Goal: Task Accomplishment & Management: Manage account settings

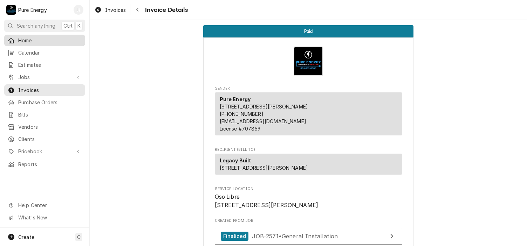
click at [57, 40] on span "Home" at bounding box center [49, 40] width 63 height 7
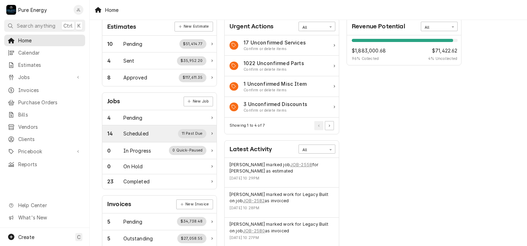
scroll to position [70, 0]
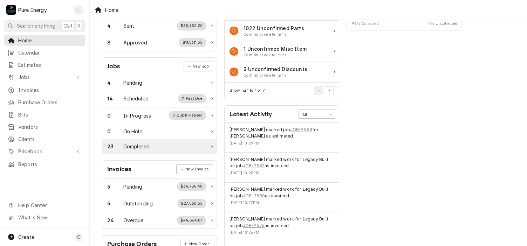
click at [149, 146] on div "Completed" at bounding box center [136, 146] width 26 height 7
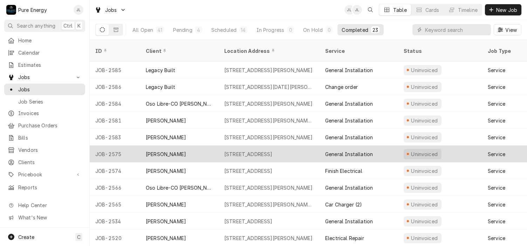
click at [394, 148] on div "General Installation" at bounding box center [359, 154] width 79 height 17
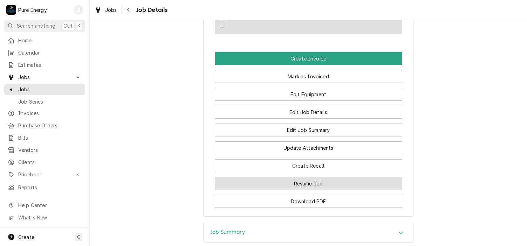
scroll to position [526, 0]
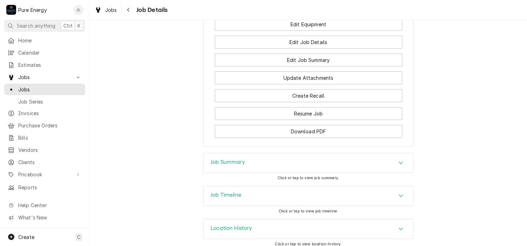
click at [257, 168] on div "Job Summary" at bounding box center [309, 164] width 210 height 20
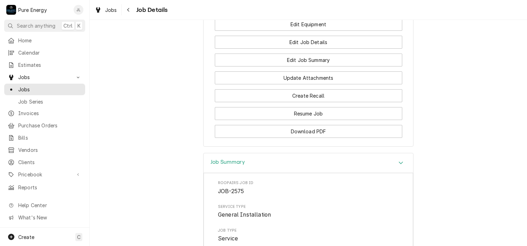
scroll to position [421, 0]
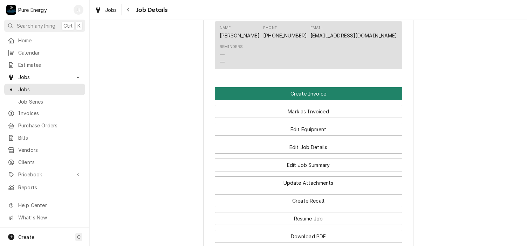
click at [306, 95] on button "Create Invoice" at bounding box center [309, 93] width 188 height 13
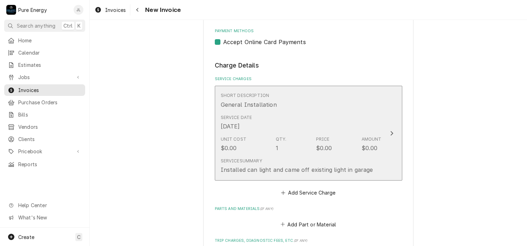
click at [291, 118] on div "Service Date Sep 16, 2025" at bounding box center [301, 123] width 161 height 22
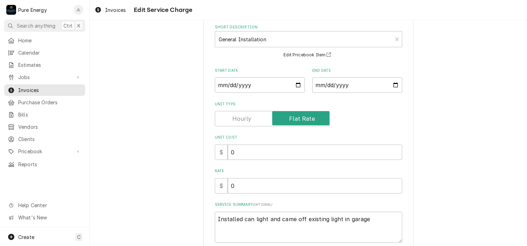
scroll to position [92, 0]
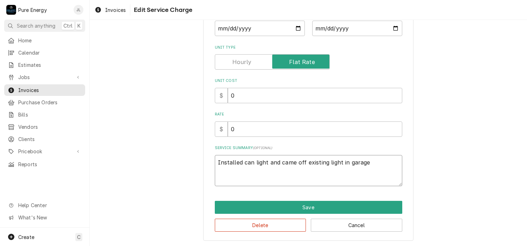
click at [242, 162] on textarea "Installed can light and came off existing light in garage" at bounding box center [309, 171] width 188 height 32
type textarea "x"
type textarea "Installed acan light and came off existing light in garage"
type textarea "x"
type textarea "Installed a can light and came off existing light in garage"
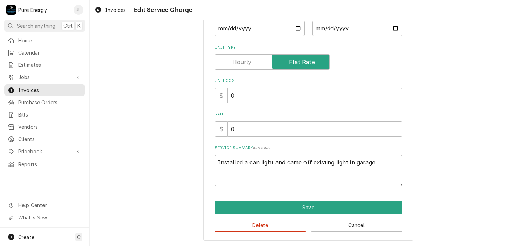
type textarea "x"
type textarea "Installed a ccan light and came off existing light in garage"
type textarea "x"
type textarea "Installed a cucan light and came off existing light in garage"
type textarea "x"
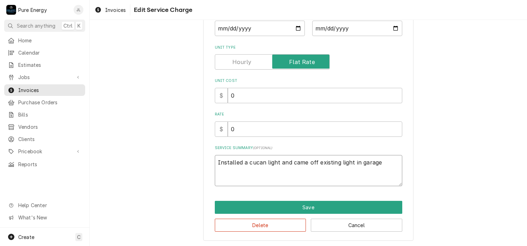
type textarea "Installed a cuscan light and came off existing light in garage"
type textarea "x"
type textarea "Installed a custcan light and came off existing light in garage"
type textarea "x"
type textarea "Installed a custocan light and came off existing light in garage"
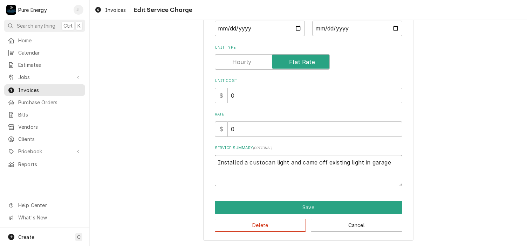
type textarea "x"
type textarea "Installed a customcan light and came off existing light in garage"
type textarea "x"
type textarea "Installed a customecan light and came off existing light in garage"
type textarea "x"
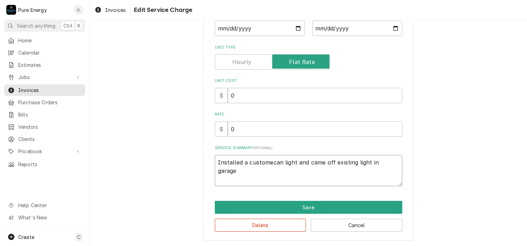
type textarea "Installed a customercan light and came off existing light in garage"
type textarea "x"
type textarea "Installed a customer can light and came off existing light in garage"
type textarea "x"
type textarea "Installed a customer pcan light and came off existing light in garage"
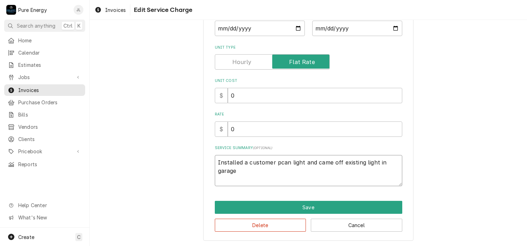
type textarea "x"
type textarea "Installed a customer prcan light and came off existing light in garage"
type textarea "x"
type textarea "Installed a customer procan light and came off existing light in garage"
type textarea "x"
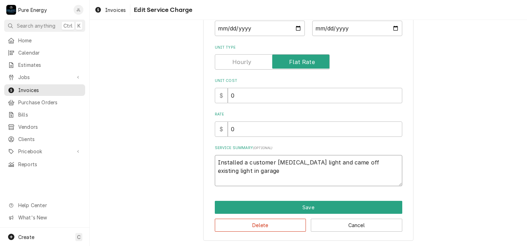
type textarea "Installed a customer provcan light and came off existing light in garage"
type textarea "x"
type textarea "Installed a customer provican light and came off existing light in garage"
type textarea "x"
type textarea "Installed a customer providcan light and came off existing light in garage"
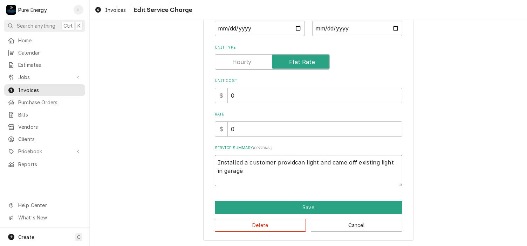
type textarea "x"
type textarea "Installed a customer providecan light and came off existing light in garage"
type textarea "x"
type textarea "Installed a customer providedcan light and came off existing light in garage"
type textarea "x"
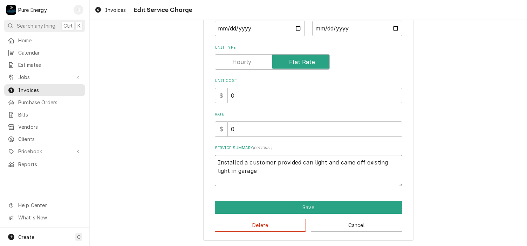
type textarea "Installed a customer provided can light and came off existing light in garage"
click at [264, 134] on input "0" at bounding box center [315, 129] width 175 height 15
type textarea "x"
type input "1"
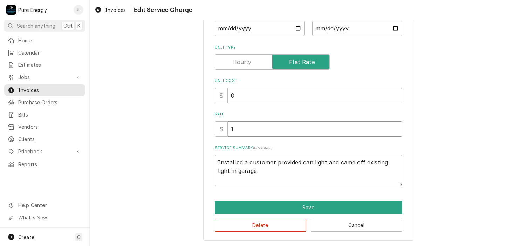
type textarea "x"
type input "15"
type textarea "x"
type input "150"
type textarea "x"
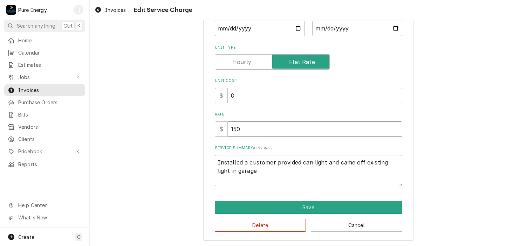
type input "150.0"
type textarea "x"
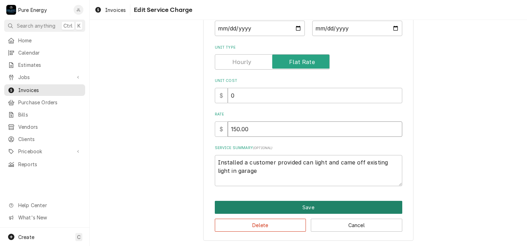
type input "150.00"
click at [305, 207] on button "Save" at bounding box center [309, 207] width 188 height 13
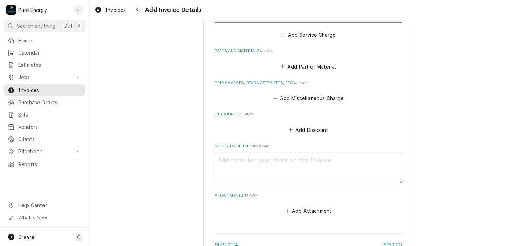
scroll to position [618, 0]
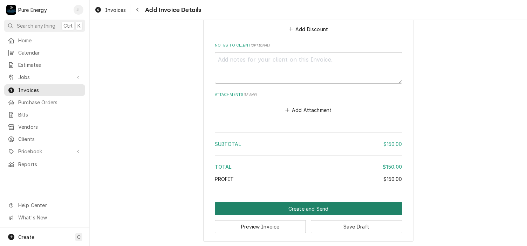
click at [302, 207] on button "Create and Send" at bounding box center [309, 209] width 188 height 13
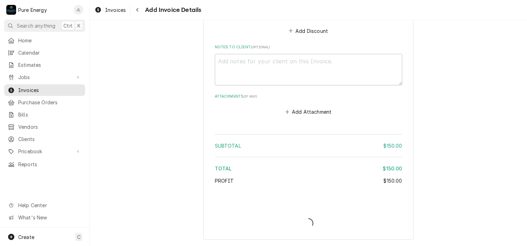
scroll to position [614, 0]
type textarea "x"
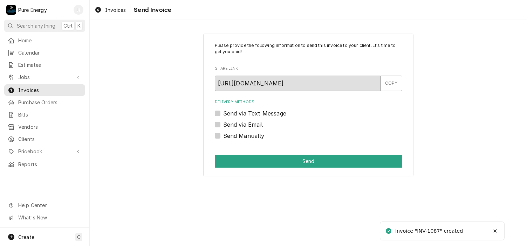
click at [223, 111] on label "Send via Text Message" at bounding box center [254, 113] width 63 height 8
click at [223, 111] on input "Send via Text Message" at bounding box center [317, 116] width 188 height 15
checkbox input "true"
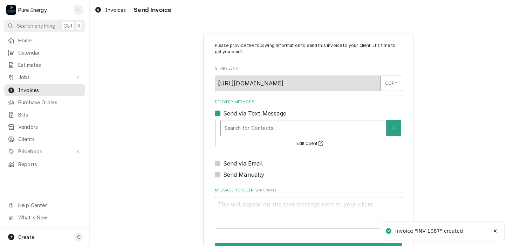
click at [231, 132] on div "Delivery Methods" at bounding box center [303, 128] width 158 height 13
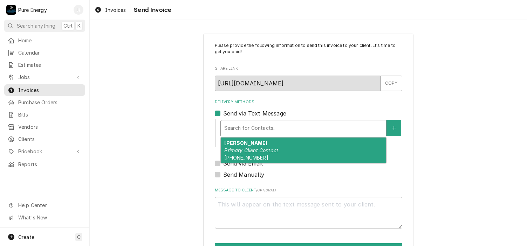
click at [234, 147] on div "Cindi Buckley Primary Client Contact (480) 239-2260" at bounding box center [303, 151] width 165 height 26
type textarea "x"
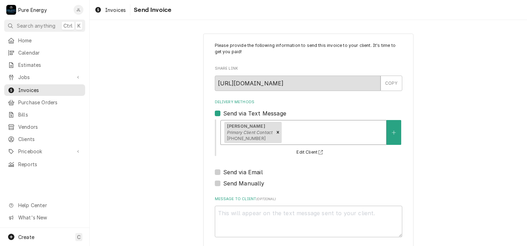
click at [223, 172] on label "Send via Email" at bounding box center [243, 172] width 40 height 8
click at [223, 172] on input "Send via Email" at bounding box center [317, 175] width 188 height 15
checkbox input "true"
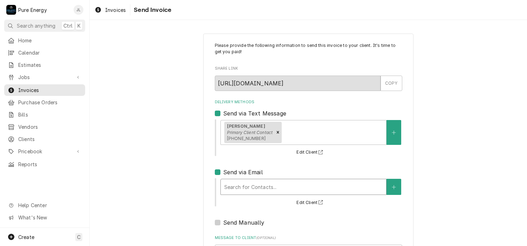
click at [233, 184] on div "Delivery Methods" at bounding box center [303, 187] width 158 height 13
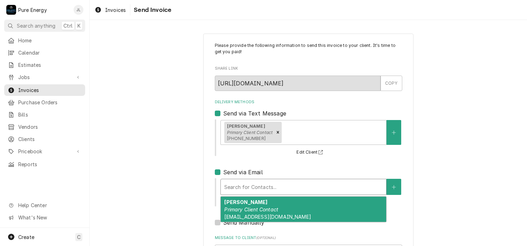
click at [236, 212] on div "Cindi Buckley Primary Client Contact Buckley4@flash.net" at bounding box center [303, 210] width 165 height 26
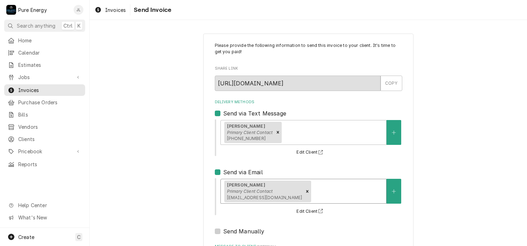
scroll to position [81, 0]
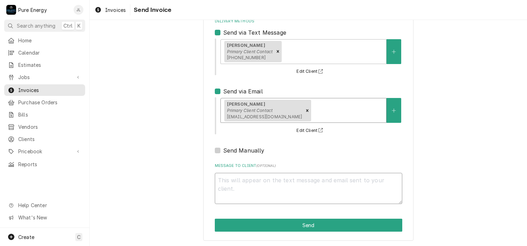
click at [234, 185] on textarea "Message to Client ( optional )" at bounding box center [309, 189] width 188 height 32
type textarea "x"
type textarea "H"
type textarea "x"
type textarea "Hi"
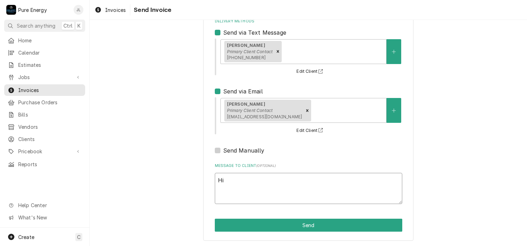
type textarea "x"
type textarea "Hi"
type textarea "x"
type textarea "Hi Ci"
type textarea "x"
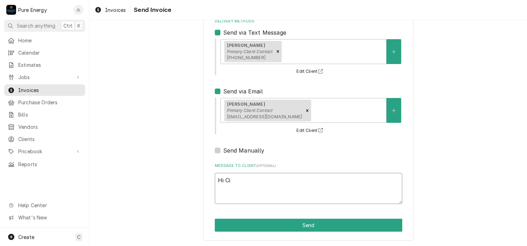
type textarea "Hi Cid"
type textarea "x"
type textarea "Hi Ci"
type textarea "x"
type textarea "Hi Cin"
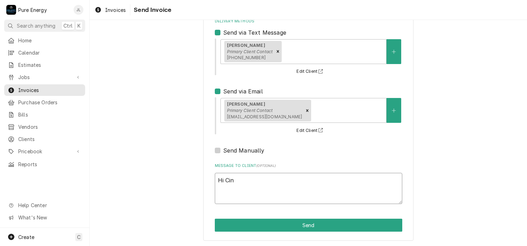
type textarea "x"
type textarea "Hi Cind"
type textarea "x"
type textarea "Hi Cindy"
type textarea "x"
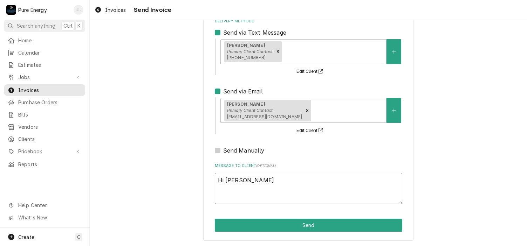
type textarea "Hi Cindy."
type textarea "x"
type textarea "Hi Cindy."
type textarea "x"
type textarea "Hi Cindy."
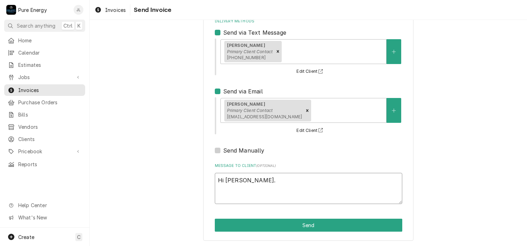
type textarea "x"
type textarea "Hi Cindy. T"
type textarea "x"
type textarea "Hi Cindy. Th"
type textarea "x"
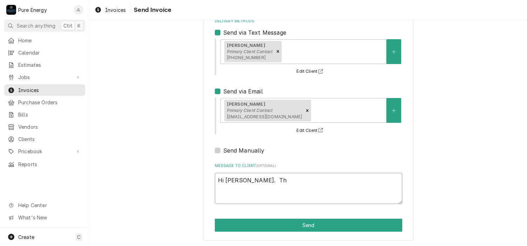
type textarea "Hi Cindy. Thi"
type textarea "x"
type textarea "Hi Cindy. This"
type textarea "x"
type textarea "Hi Cindy. This"
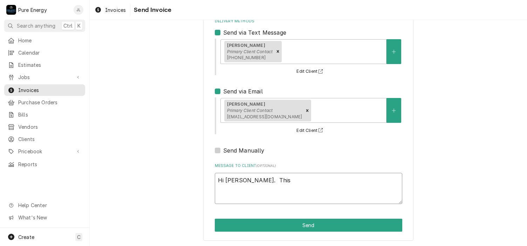
type textarea "x"
type textarea "Hi Cindy. This i"
type textarea "x"
type textarea "Hi Cindy. This is"
type textarea "x"
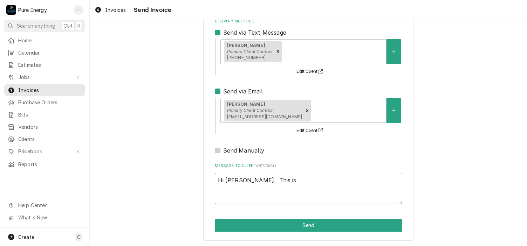
type textarea "Hi Cindy. This is"
type textarea "x"
type textarea "Hi Cindy. This is f"
type textarea "x"
type textarea "Hi Cindy. This is fo"
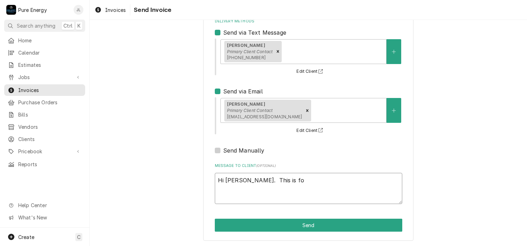
type textarea "x"
type textarea "Hi Cindy. This is for"
type textarea "x"
type textarea "Hi Cindy. This is for th"
type textarea "x"
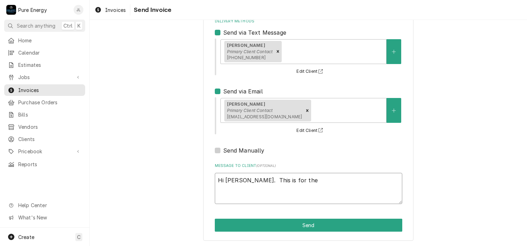
type textarea "Hi Cindy. This is for the"
type textarea "x"
type textarea "Hi Cindy. This is for the w"
type textarea "x"
type textarea "Hi Cindy. This is for the wo"
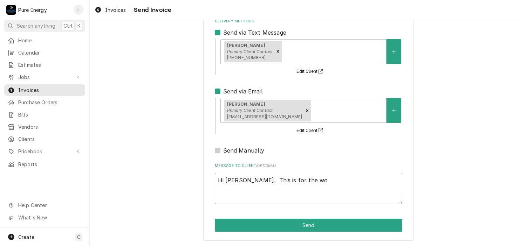
type textarea "x"
type textarea "Hi Cindy. This is for the wor"
type textarea "x"
type textarea "Hi Cindy. This is for the work"
type textarea "x"
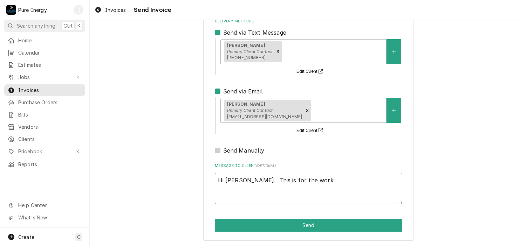
type textarea "Hi Cindy. This is for the work"
type textarea "x"
type textarea "Hi Cindy. This is for the work w"
type textarea "x"
type textarea "Hi Cindy. This is for the work we"
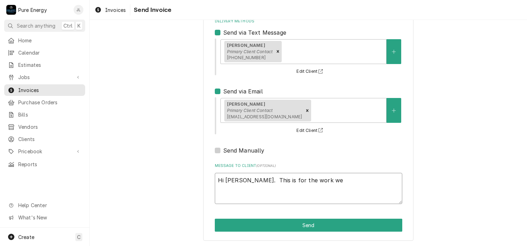
type textarea "x"
type textarea "Hi Cindy. This is for the work we"
type textarea "x"
type textarea "Hi Cindy. This is for the work we di"
type textarea "x"
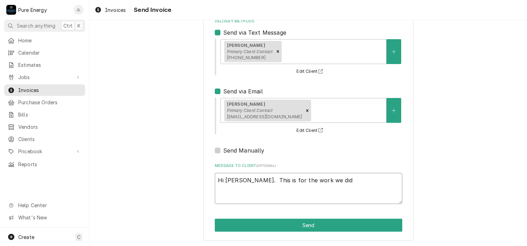
type textarea "Hi Cindy. This is for the work we did"
type textarea "x"
type textarea "Hi Cindy. This is for the work we did o"
type textarea "x"
type textarea "Hi Cindy. This is for the work we did"
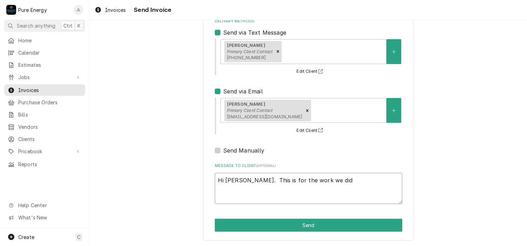
type textarea "x"
type textarea "Hi Cindy. This is for the work we did l"
type textarea "x"
type textarea "Hi Cindy. This is for the work we did la"
type textarea "x"
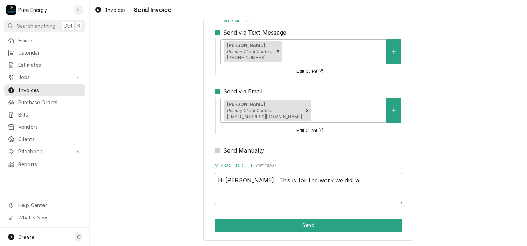
type textarea "Hi Cindy. This is for the work we did las"
type textarea "x"
type textarea "Hi Cindy. This is for the work we did last"
type textarea "x"
type textarea "Hi Cindy. This is for the work we did last"
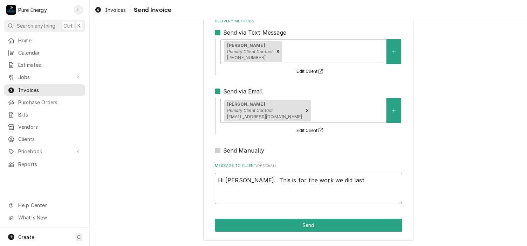
type textarea "x"
type textarea "Hi Cindy. This is for the work we did last w"
type textarea "x"
type textarea "Hi Cindy. This is for the work we did last we"
type textarea "x"
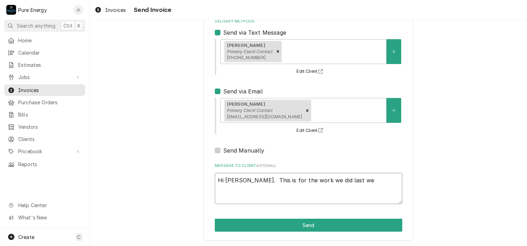
type textarea "Hi Cindy. This is for the work we did last wee"
type textarea "x"
type textarea "Hi Cindy. This is for the work we did last week"
type textarea "x"
type textarea "Hi Cindy. This is for the work we did last week."
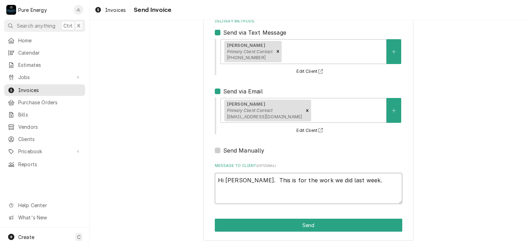
type textarea "x"
type textarea "Hi Cindy. This is for the work we did last week."
type textarea "x"
type textarea "Hi Cindy. This is for the work we did last week."
type textarea "x"
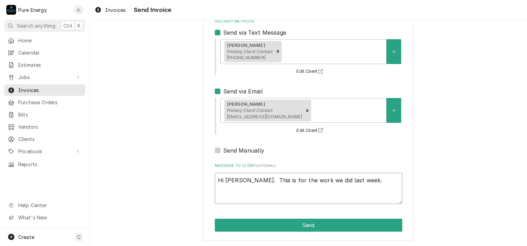
type textarea "Hi Cindy. This is for the work we did last week."
type textarea "x"
type textarea "Hi Cindy. This is for the work we did last week. I"
type textarea "x"
type textarea "Hi Cindy. This is for the work we did last week. I s"
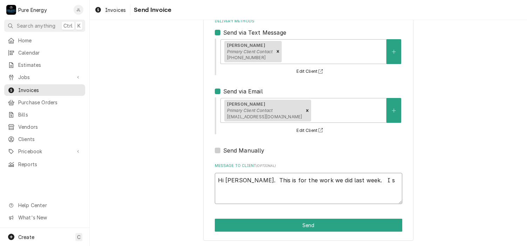
type textarea "x"
type textarea "Hi Cindy. This is for the work we did last week. I se"
type textarea "x"
type textarea "Hi Cindy. This is for the work we did last week. I sen"
type textarea "x"
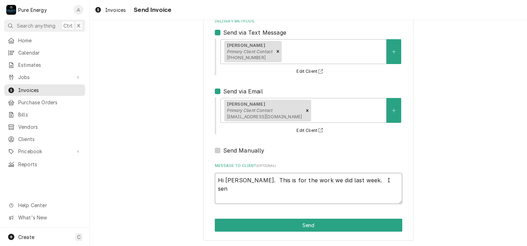
type textarea "Hi Cindy. This is for the work we did last week. I send"
type textarea "x"
type textarea "Hi Cindy. This is for the work we did last week. I send"
type textarea "x"
type textarea "Hi Cindy. This is for the work we did last week. I send i"
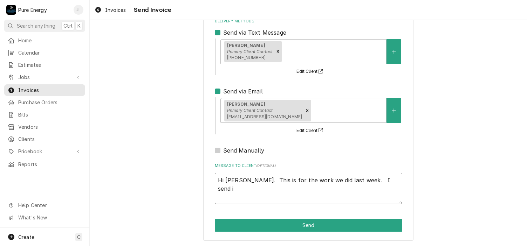
type textarea "x"
type textarea "Hi Cindy. This is for the work we did last week. I send in"
type textarea "x"
type textarea "Hi Cindy. This is for the work we did last week. I send in"
type textarea "x"
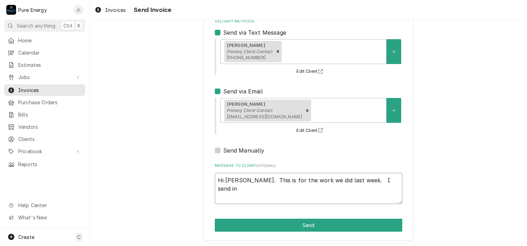
type textarea "Hi Cindy. This is for the work we did last week. I send in"
type textarea "x"
type textarea "Hi Cindy. This is for the work we did last week. I send i"
type textarea "x"
type textarea "Hi Cindy. This is for the work we did last week. I send"
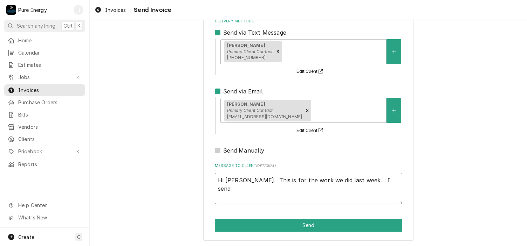
type textarea "x"
type textarea "Hi Cindy. This is for the work we did last week. I send i"
type textarea "x"
type textarea "Hi Cindy. This is for the work we did last week. I send in"
type textarea "x"
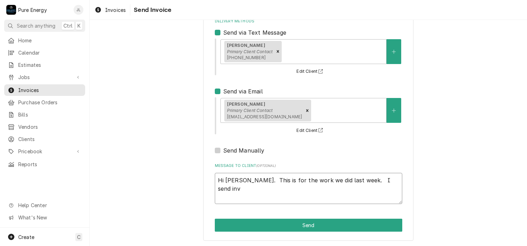
type textarea "Hi Cindy. This is for the work we did last week. I send invo"
type textarea "x"
type textarea "Hi Cindy. This is for the work we did last week. I send invoi"
type textarea "x"
type textarea "Hi Cindy. This is for the work we did last week. I send invoic"
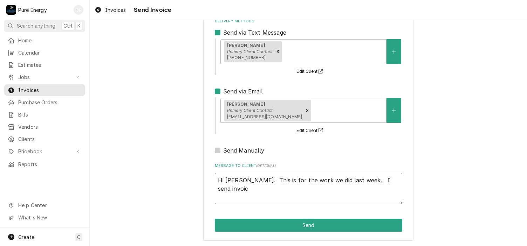
type textarea "x"
type textarea "Hi Cindy. This is for the work we did last week. I send invoice"
type textarea "x"
type textarea "Hi Cindy. This is for the work we did last week. I send invoice i"
type textarea "x"
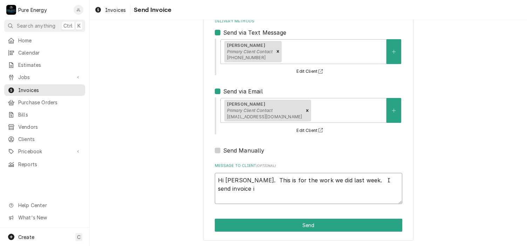
type textarea "Hi Cindy. This is for the work we did last week. I send invoice in"
type textarea "x"
type textarea "Hi Cindy. This is for the work we did last week. I send invoice in"
type textarea "x"
type textarea "Hi Cindy. This is for the work we did last week. I send invoice in bo"
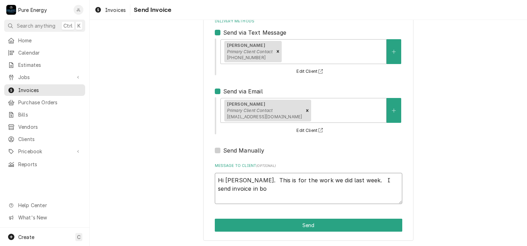
type textarea "x"
type textarea "Hi Cindy. This is for the work we did last week. I send invoice in bot"
type textarea "x"
type textarea "Hi Cindy. This is for the work we did last week. I send invoice in both"
type textarea "x"
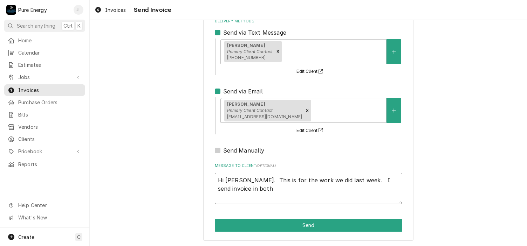
type textarea "Hi Cindy. This is for the work we did last week. I send invoice in both t"
type textarea "x"
type textarea "Hi Cindy. This is for the work we did last week. I send invoice in both te"
type textarea "x"
type textarea "Hi Cindy. This is for the work we did last week. I send invoice in both tex"
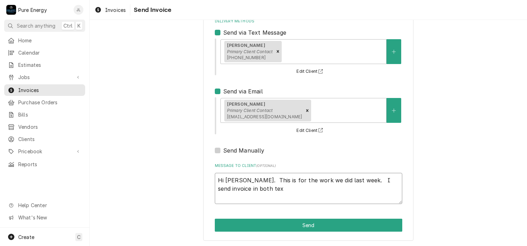
type textarea "x"
type textarea "Hi Cindy. This is for the work we did last week. I send invoice in both text"
type textarea "x"
type textarea "Hi Cindy. This is for the work we did last week. I send invoice in both text"
type textarea "x"
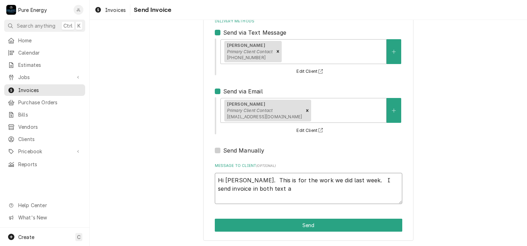
type textarea "Hi Cindy. This is for the work we did last week. I send invoice in both text an"
type textarea "x"
type textarea "Hi Cindy. This is for the work we did last week. I send invoice in both text and"
type textarea "x"
type textarea "Hi Cindy. This is for the work we did last week. I send invoice in both text an…"
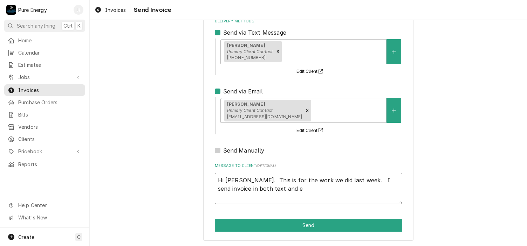
type textarea "x"
type textarea "Hi Cindy. This is for the work we did last week. I send invoice in both text an…"
type textarea "x"
type textarea "Hi Cindy. This is for the work we did last week. I send invoice in both text an…"
type textarea "x"
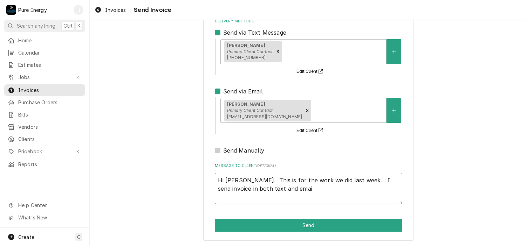
type textarea "Hi Cindy. This is for the work we did last week. I send invoice in both text an…"
type textarea "x"
type textarea "Hi Cindy. This is for the work we did last week. I send invoice in both text an…"
type textarea "x"
type textarea "Hi Cindy. This is for the work we did last week. I send invoice in both text an…"
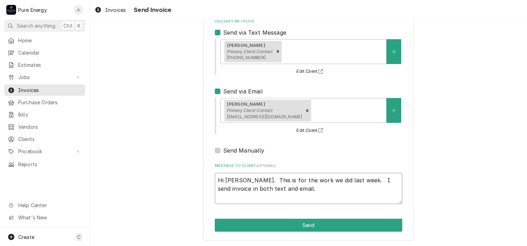
type textarea "x"
type textarea "Hi Cindy. This is for the work we did last week. I send invoice in both text an…"
type textarea "x"
type textarea "Hi Cindy. This is for the work we did last week. I send invoice in both text an…"
type textarea "x"
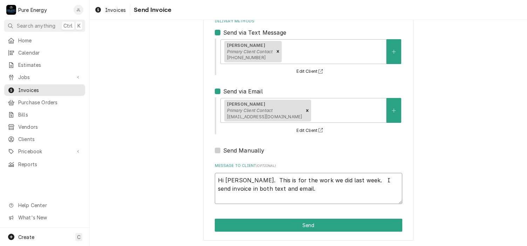
type textarea "Hi Cindy. This is for the work we did last week. I send invoice in both text an…"
type textarea "x"
type textarea "Hi Cindy. This is for the work we did last week. I send invoice in both text an…"
type textarea "x"
type textarea "Hi Cindy. This is for the work we did last week. I send invoice in both text an…"
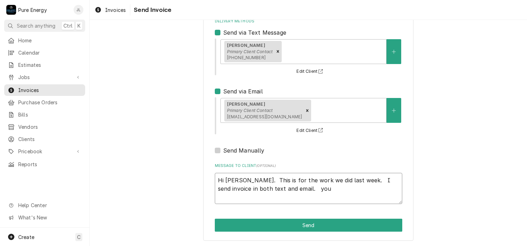
type textarea "x"
type textarea "Hi Cindy. This is for the work we did last week. I send invoice in both text an…"
type textarea "x"
type textarea "Hi Cindy. This is for the work we did last week. I send invoice in both text an…"
type textarea "x"
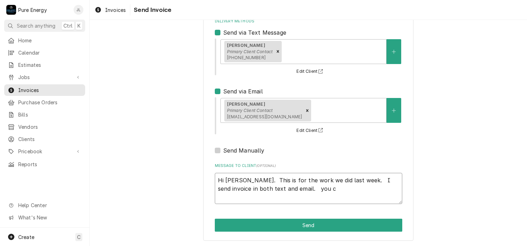
type textarea "Hi Cindy. This is for the work we did last week. I send invoice in both text an…"
type textarea "x"
type textarea "Hi Cindy. This is for the work we did last week. I send invoice in both text an…"
type textarea "x"
type textarea "Hi Cindy. This is for the work we did last week. I send invoice in both text an…"
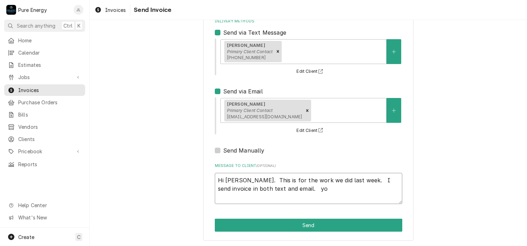
type textarea "x"
type textarea "Hi Cindy. This is for the work we did last week. I send invoice in both text an…"
type textarea "x"
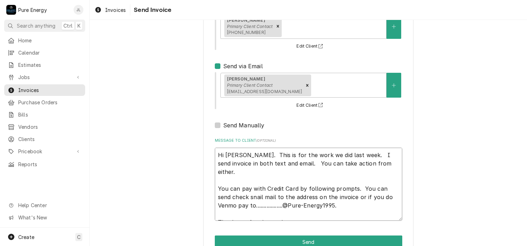
scroll to position [123, 0]
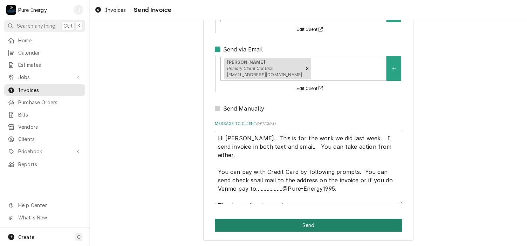
click at [304, 223] on button "Send" at bounding box center [309, 225] width 188 height 13
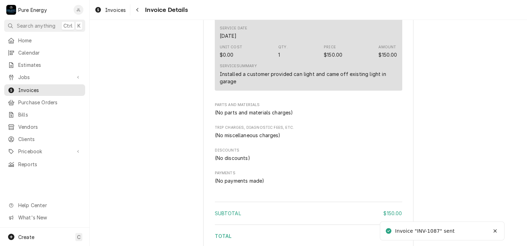
scroll to position [618, 0]
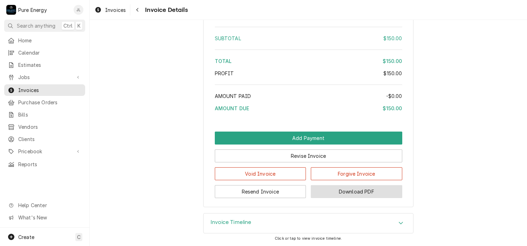
click at [347, 192] on button "Download PDF" at bounding box center [356, 191] width 91 height 13
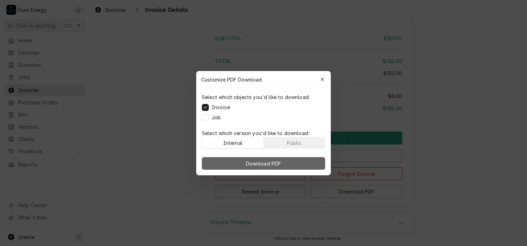
click at [288, 163] on button "Download PDF" at bounding box center [263, 163] width 123 height 13
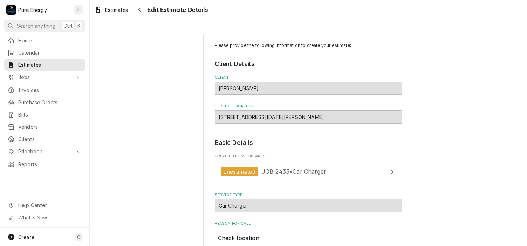
scroll to position [940, 0]
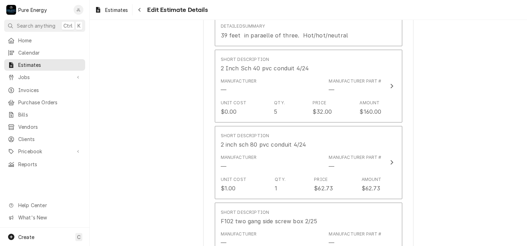
type textarea "x"
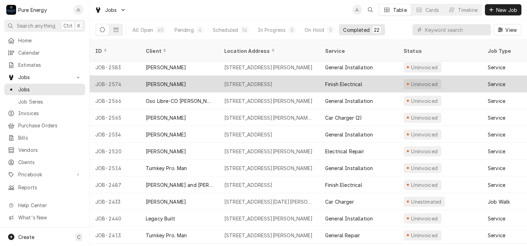
scroll to position [35, 0]
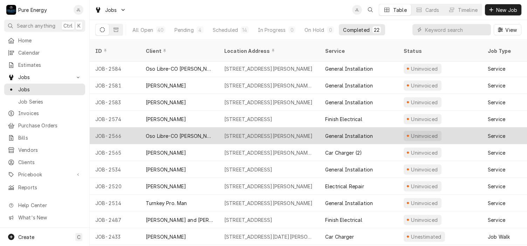
click at [392, 128] on div "General Installation" at bounding box center [359, 136] width 79 height 17
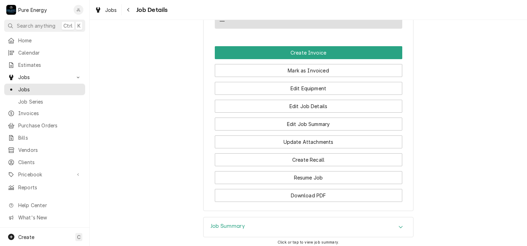
scroll to position [532, 0]
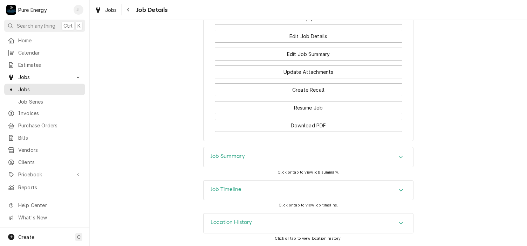
click at [334, 159] on div "Job Summary" at bounding box center [309, 158] width 210 height 20
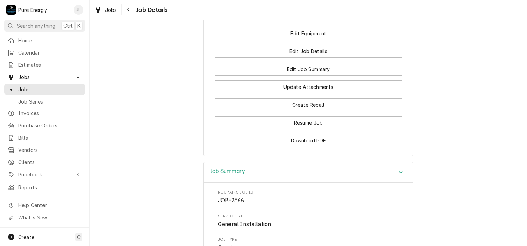
scroll to position [406, 0]
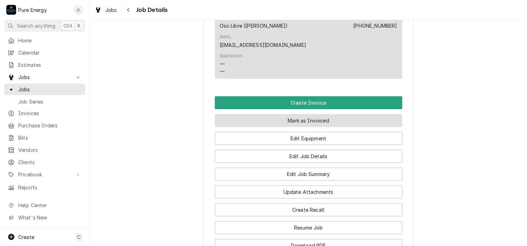
click at [342, 127] on button "Mark as Invoiced" at bounding box center [309, 120] width 188 height 13
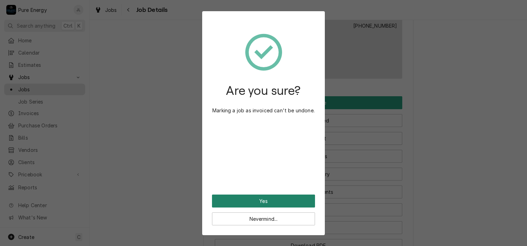
click at [262, 201] on button "Yes" at bounding box center [263, 201] width 103 height 13
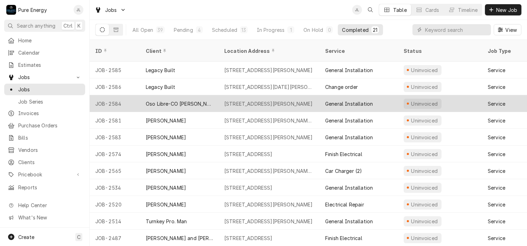
click at [391, 95] on div "General Installation" at bounding box center [359, 103] width 79 height 17
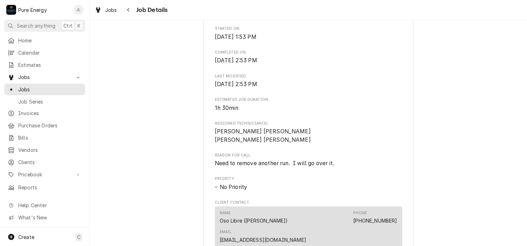
scroll to position [175, 0]
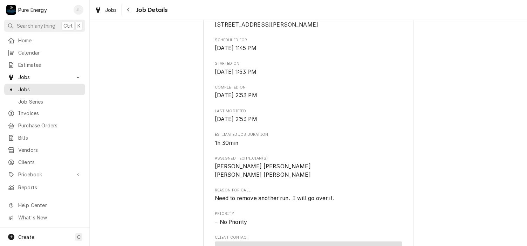
click at [437, 164] on div "Completed and Uninvoiced Oso Libre-CO [PERSON_NAME] [STREET_ADDRESS][PERSON_NAM…" at bounding box center [308, 175] width 437 height 646
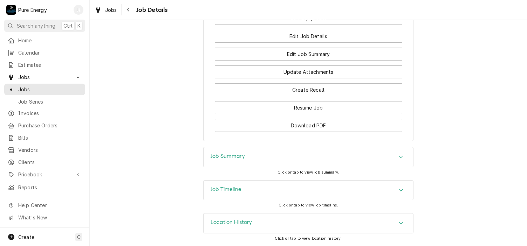
scroll to position [532, 0]
click at [289, 157] on div "Job Summary" at bounding box center [309, 158] width 210 height 20
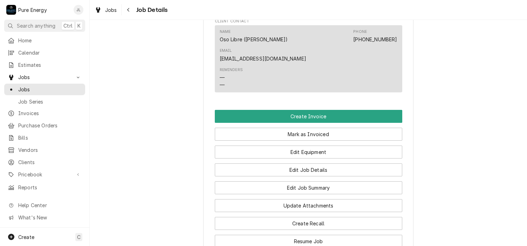
scroll to position [357, 0]
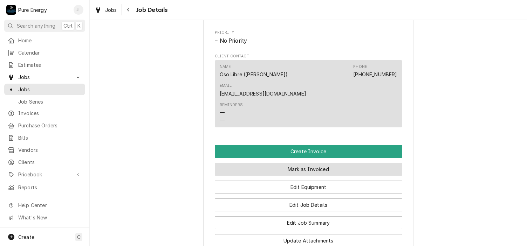
click at [324, 172] on button "Mark as Invoiced" at bounding box center [309, 169] width 188 height 13
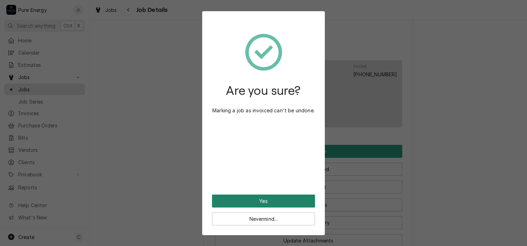
click at [278, 202] on button "Yes" at bounding box center [263, 201] width 103 height 13
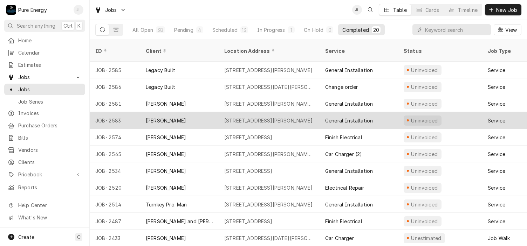
scroll to position [35, 0]
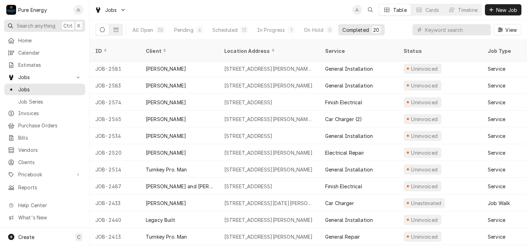
click at [38, 25] on span "Search anything" at bounding box center [36, 25] width 39 height 7
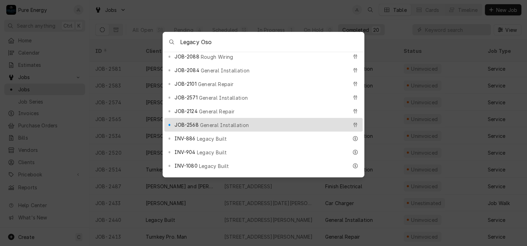
scroll to position [140, 0]
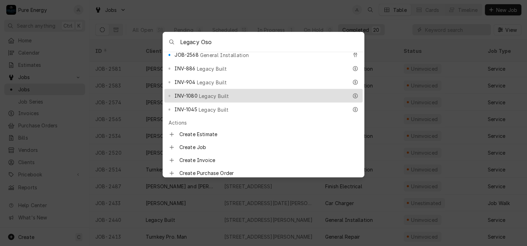
type input "Legacy Oso"
click at [263, 92] on div "INV-1080 Legacy Built" at bounding box center [261, 96] width 173 height 8
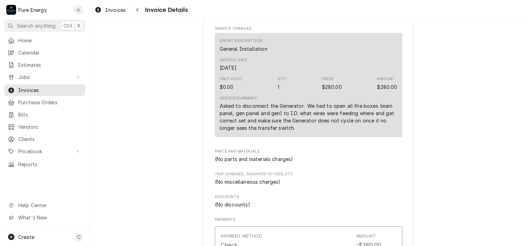
scroll to position [350, 0]
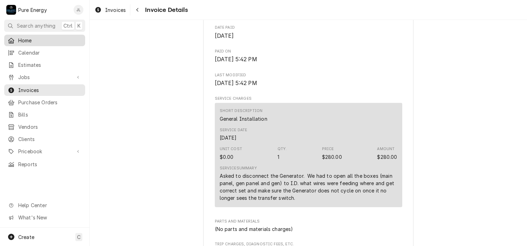
click at [41, 37] on span "Home" at bounding box center [49, 40] width 63 height 7
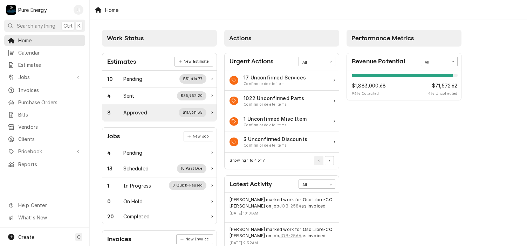
scroll to position [105, 0]
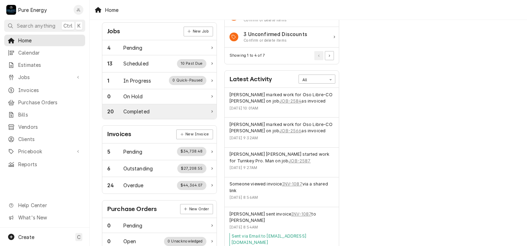
click at [150, 109] on div "20 Completed" at bounding box center [156, 111] width 99 height 7
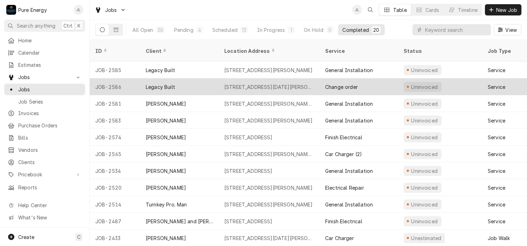
click at [372, 79] on div "Change order" at bounding box center [359, 87] width 79 height 17
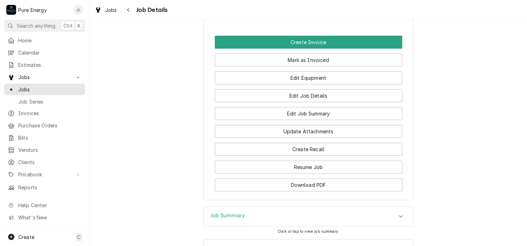
scroll to position [521, 0]
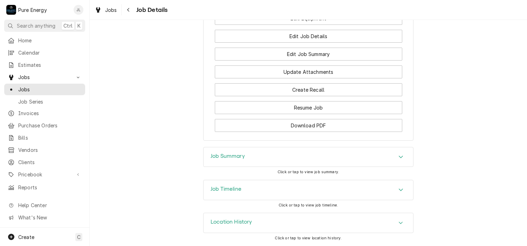
click at [230, 156] on h3 "Job Summary" at bounding box center [228, 156] width 34 height 7
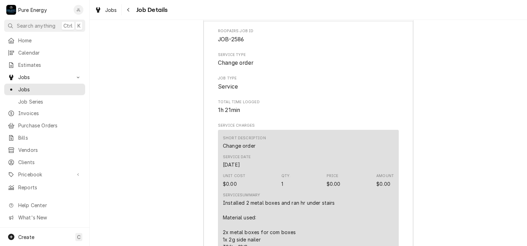
scroll to position [731, 0]
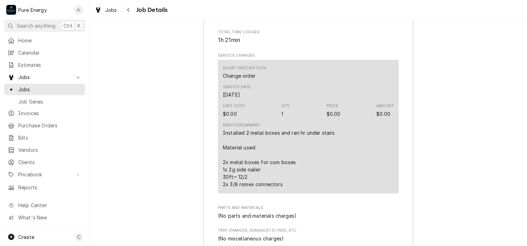
click at [437, 112] on div "Job Summary Roopairs Job ID JOB-2586 Service Type Change order Job Type Service…" at bounding box center [308, 208] width 437 height 554
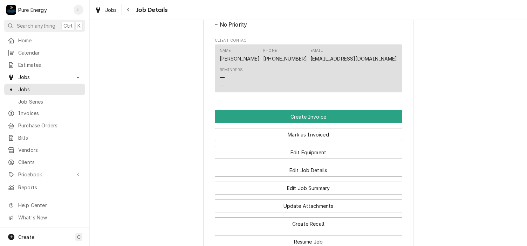
scroll to position [311, 0]
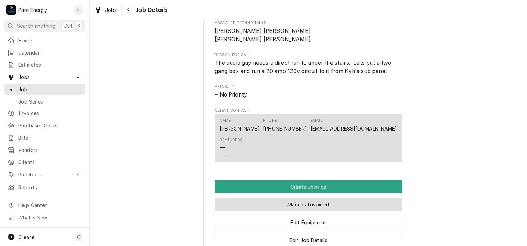
click at [329, 209] on button "Mark as Invoiced" at bounding box center [309, 204] width 188 height 13
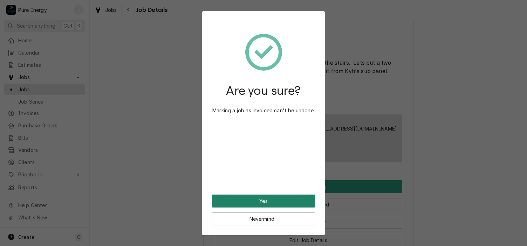
click at [264, 197] on button "Yes" at bounding box center [263, 201] width 103 height 13
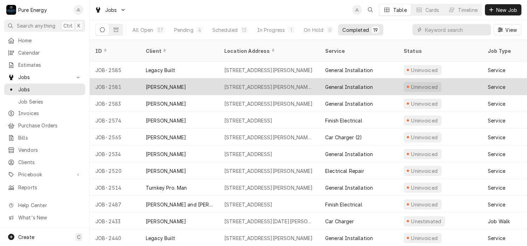
click at [197, 79] on div "[PERSON_NAME]" at bounding box center [179, 87] width 79 height 17
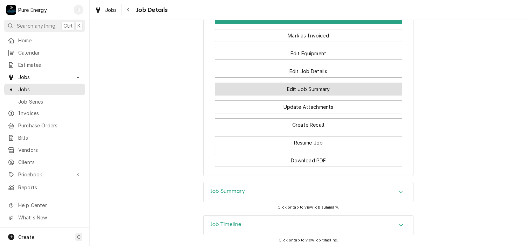
scroll to position [421, 0]
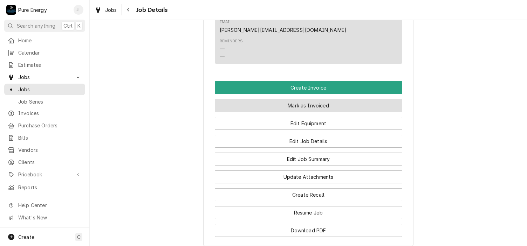
click at [290, 99] on button "Mark as Invoiced" at bounding box center [309, 105] width 188 height 13
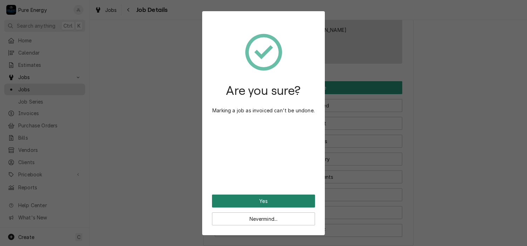
click at [272, 202] on button "Yes" at bounding box center [263, 201] width 103 height 13
